Goal: Task Accomplishment & Management: Manage account settings

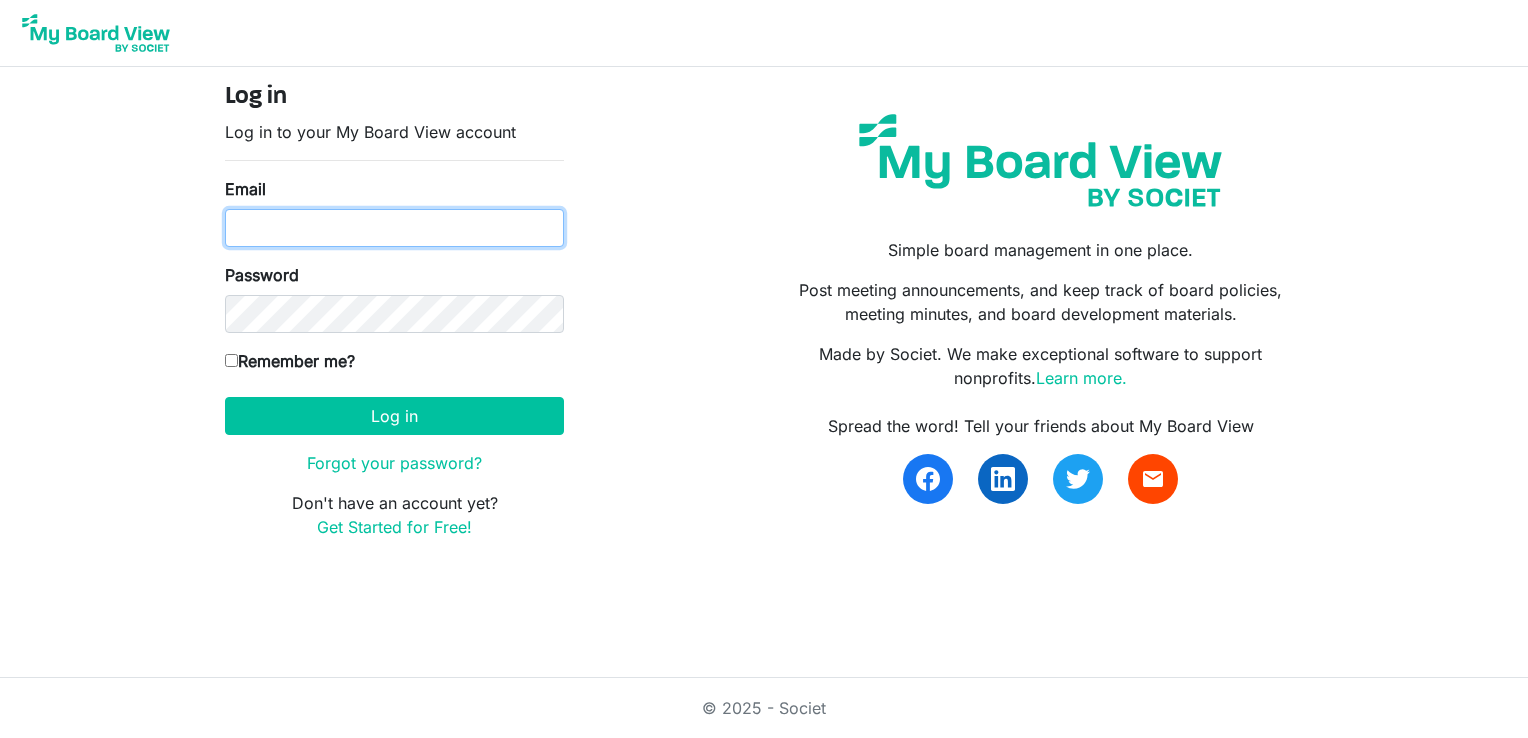
click at [420, 233] on input "Email" at bounding box center [394, 228] width 339 height 38
type input "[EMAIL_ADDRESS][DOMAIN_NAME]"
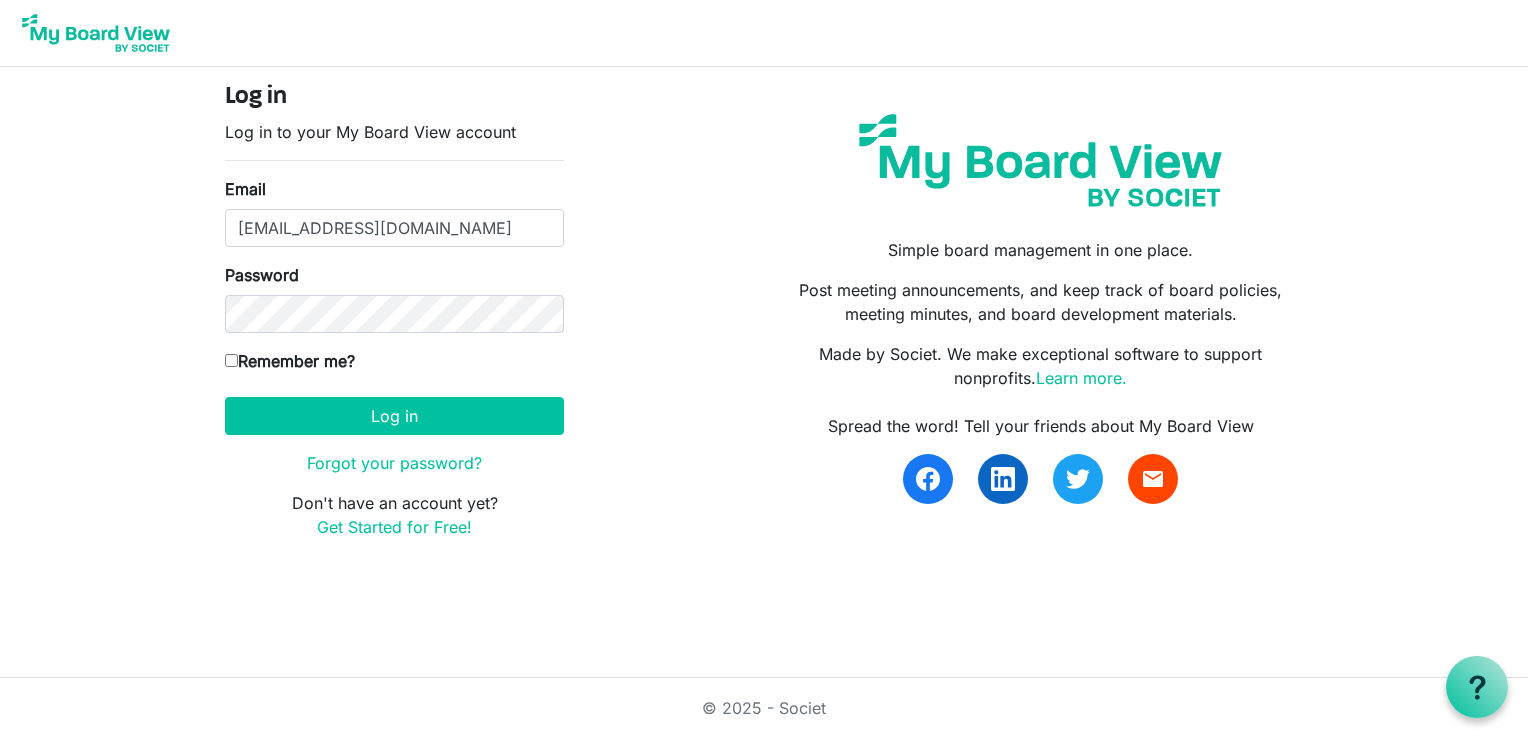
click at [305, 356] on label "Remember me?" at bounding box center [290, 361] width 130 height 24
click at [238, 356] on input "Remember me?" at bounding box center [231, 360] width 13 height 13
checkbox input "true"
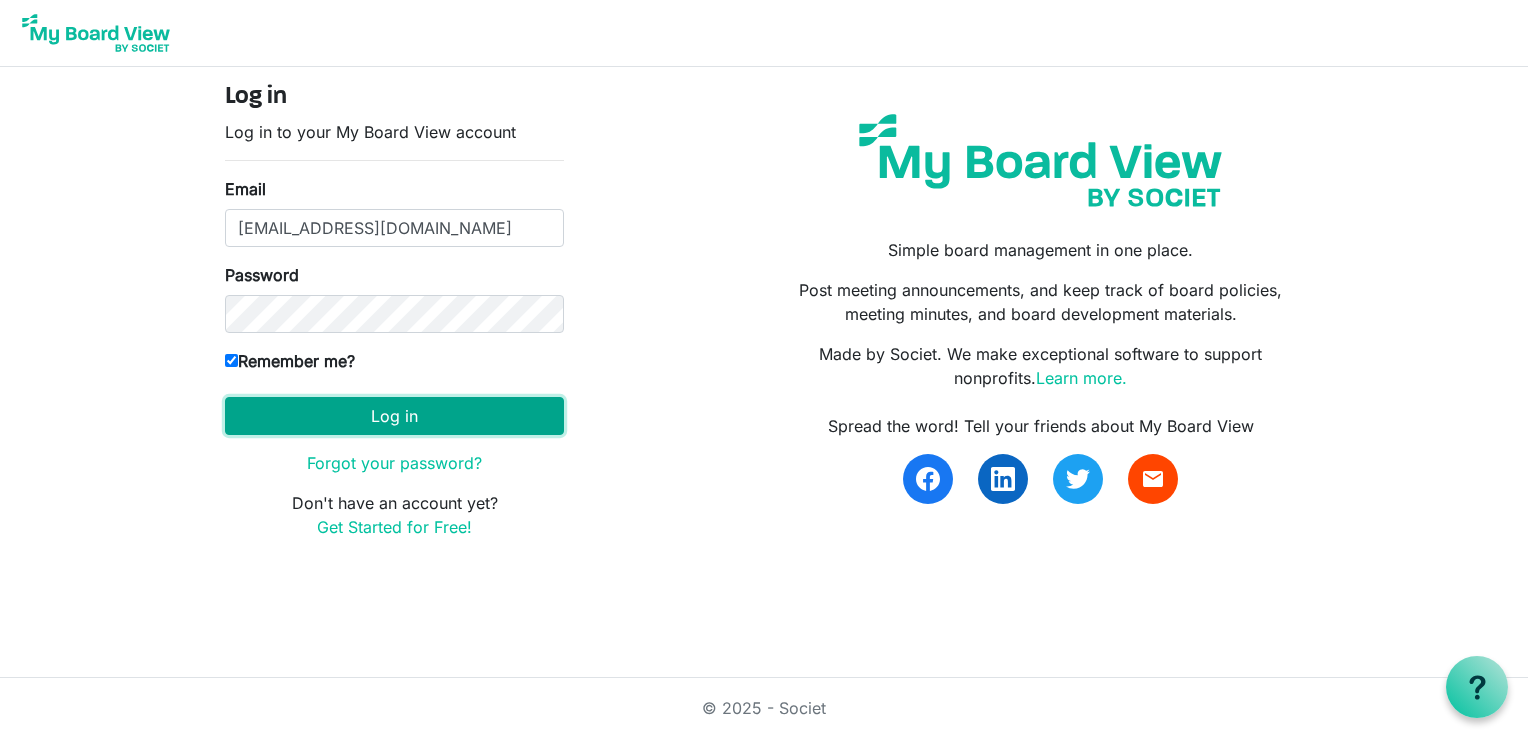
click at [346, 414] on button "Log in" at bounding box center [394, 416] width 339 height 38
